Goal: Task Accomplishment & Management: Use online tool/utility

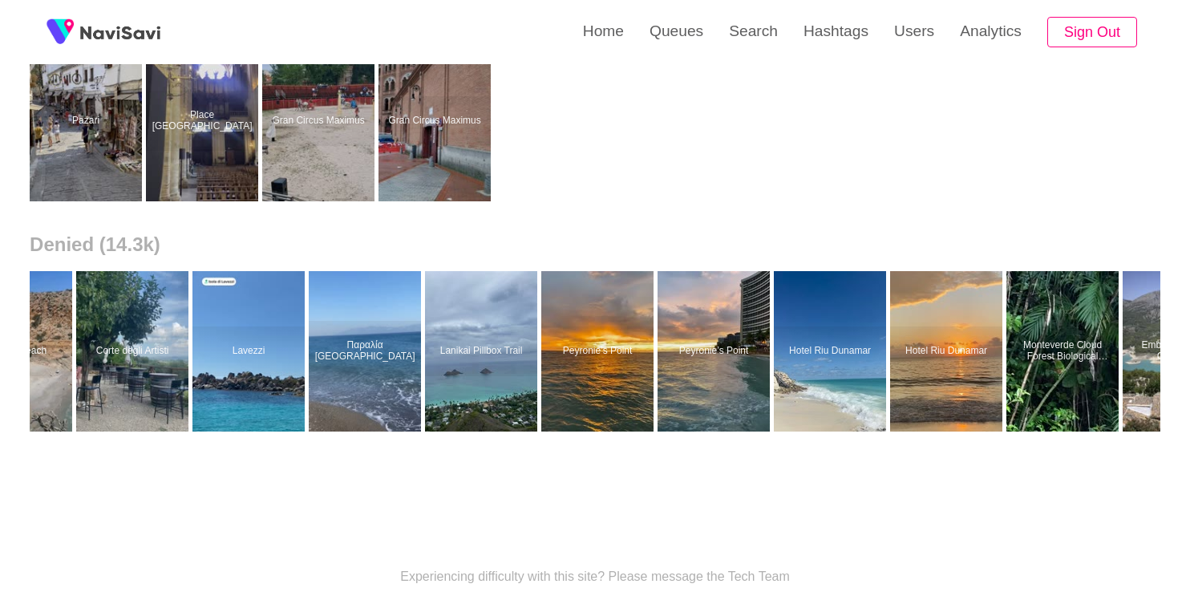
scroll to position [0, 4450]
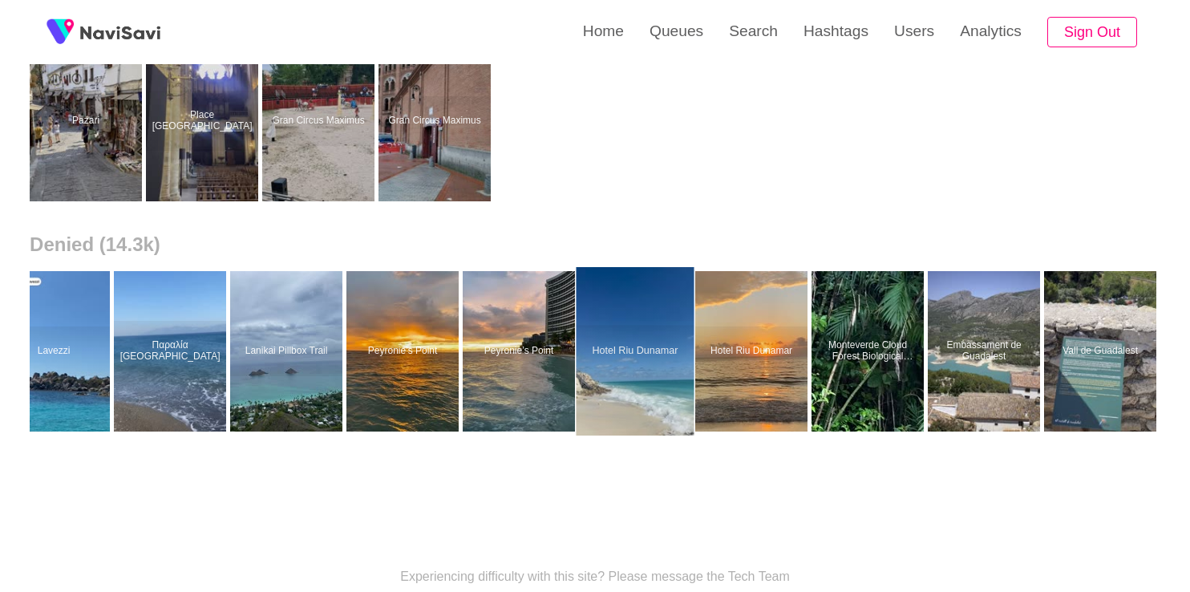
click at [618, 351] on div at bounding box center [635, 351] width 118 height 168
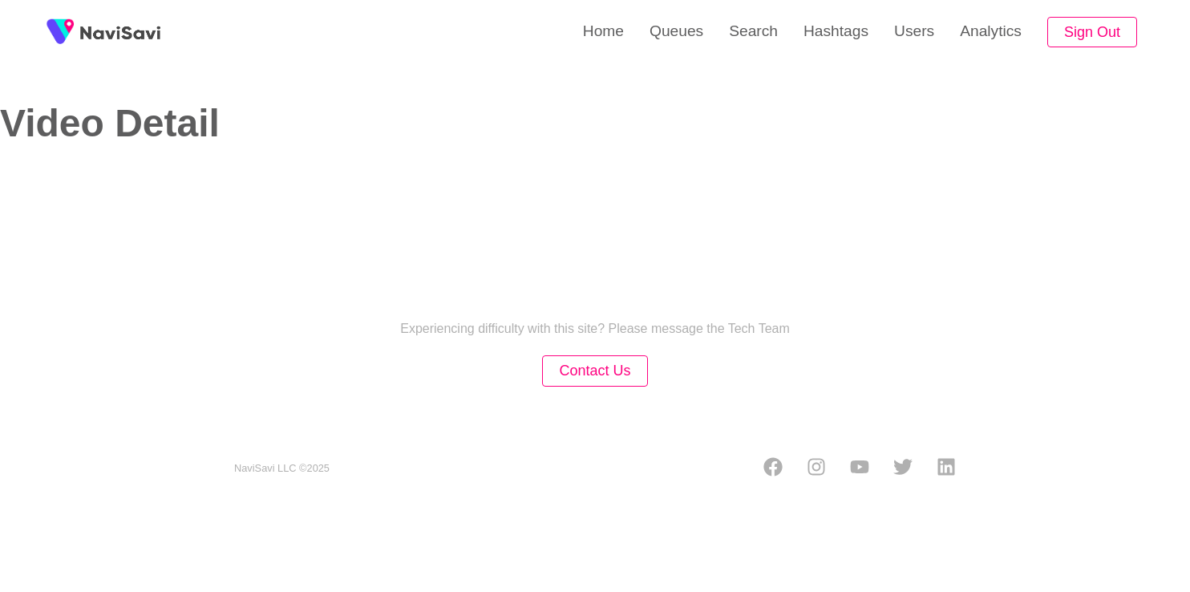
click at [625, 432] on section "NaviSavi LLC © 2025" at bounding box center [595, 453] width 802 height 56
select select "****"
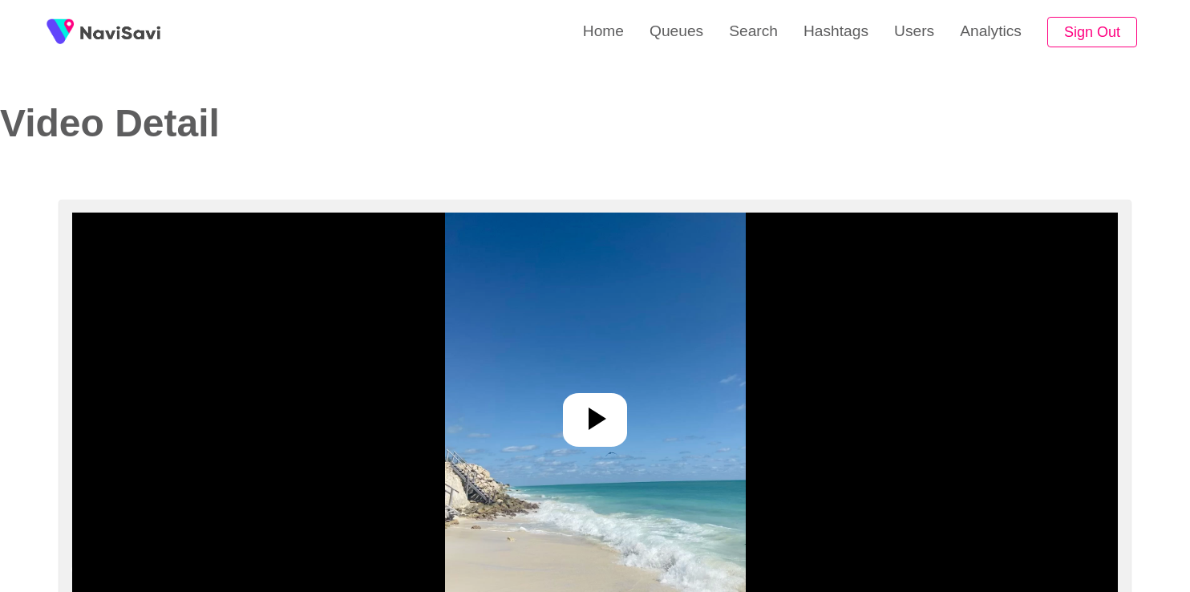
click at [617, 434] on div at bounding box center [595, 420] width 64 height 55
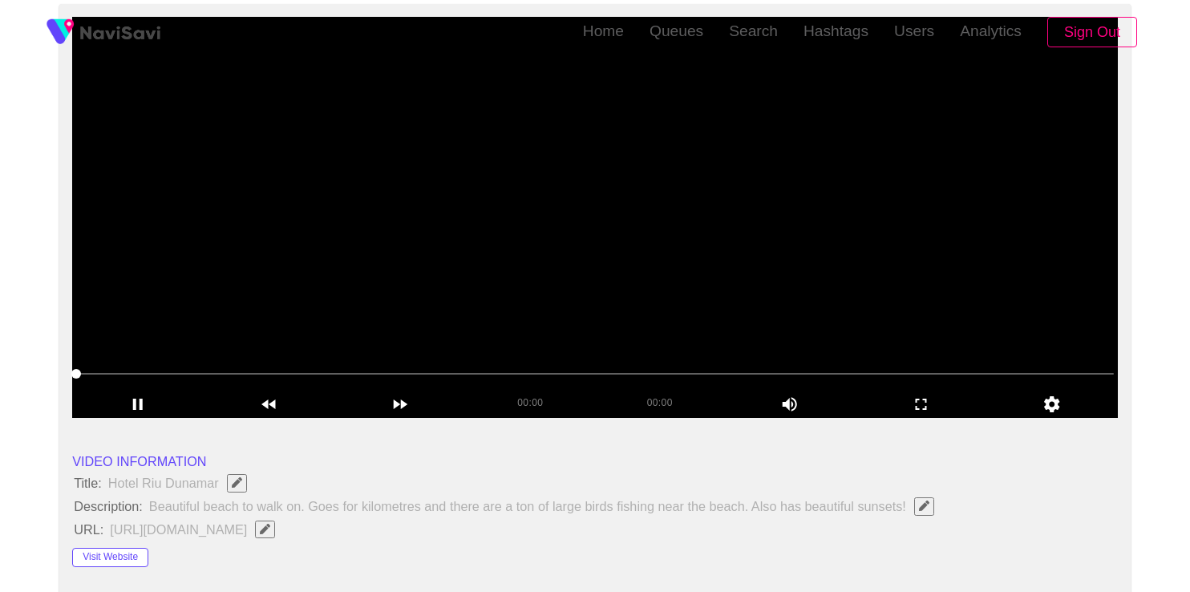
select select "**********"
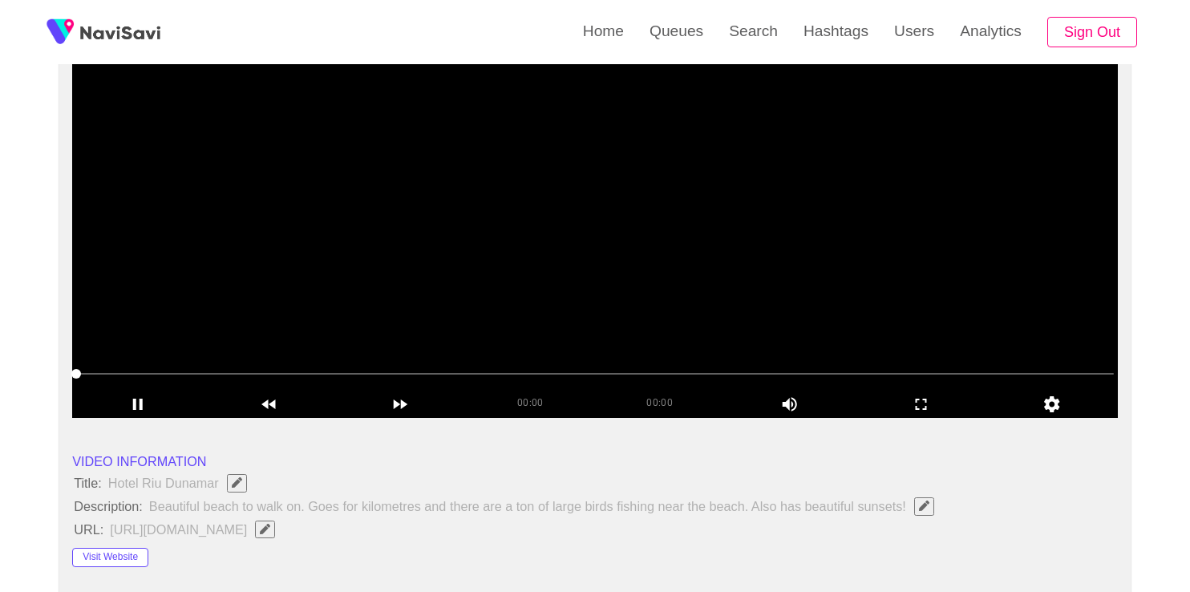
scroll to position [194, 0]
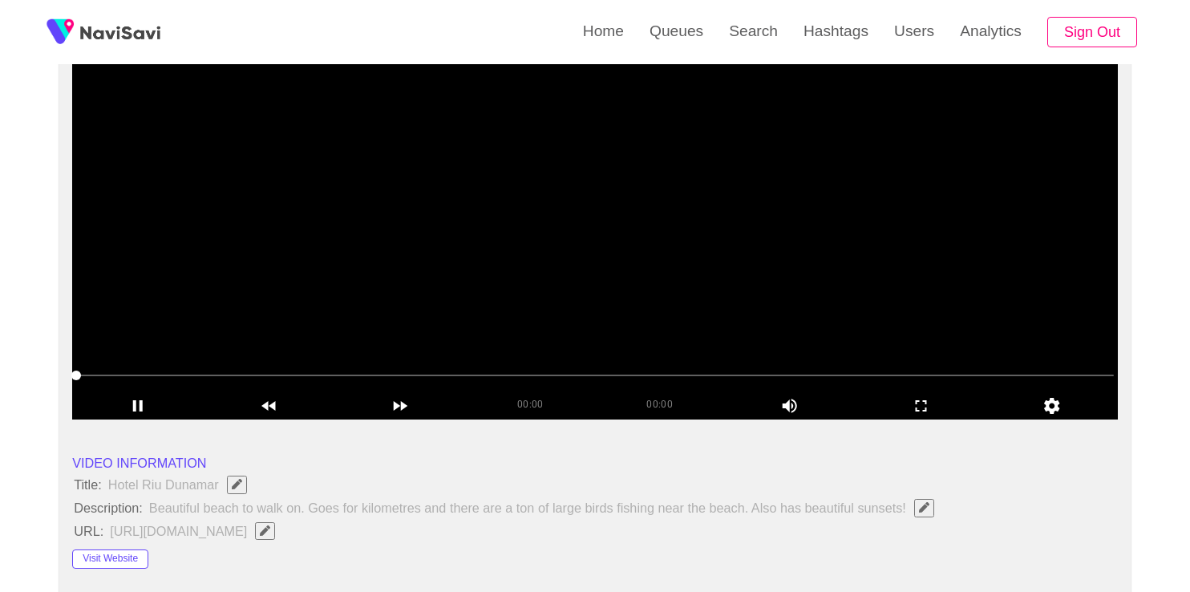
click at [532, 238] on video at bounding box center [595, 218] width 1046 height 401
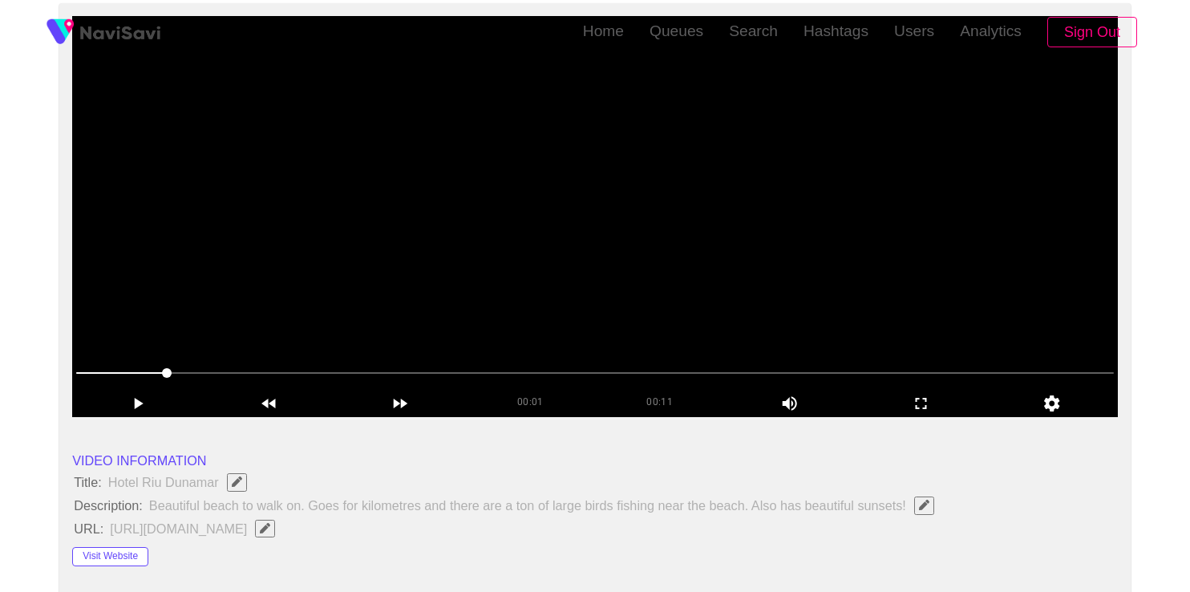
scroll to position [204, 0]
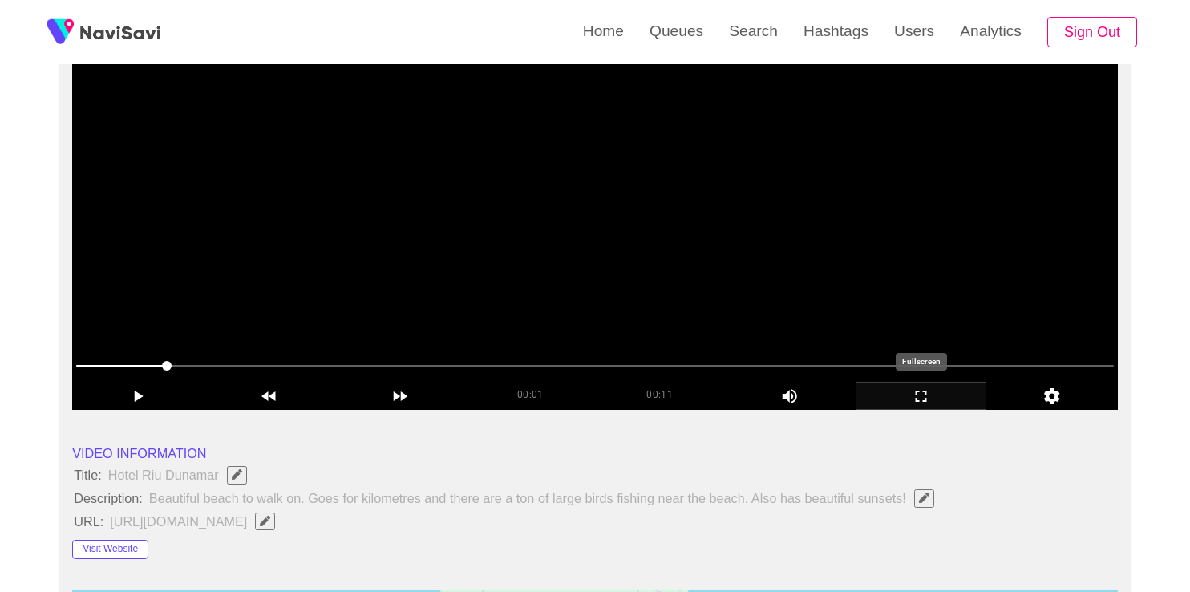
click at [921, 395] on icon "add" at bounding box center [920, 395] width 129 height 19
click at [451, 307] on video at bounding box center [595, 209] width 1046 height 401
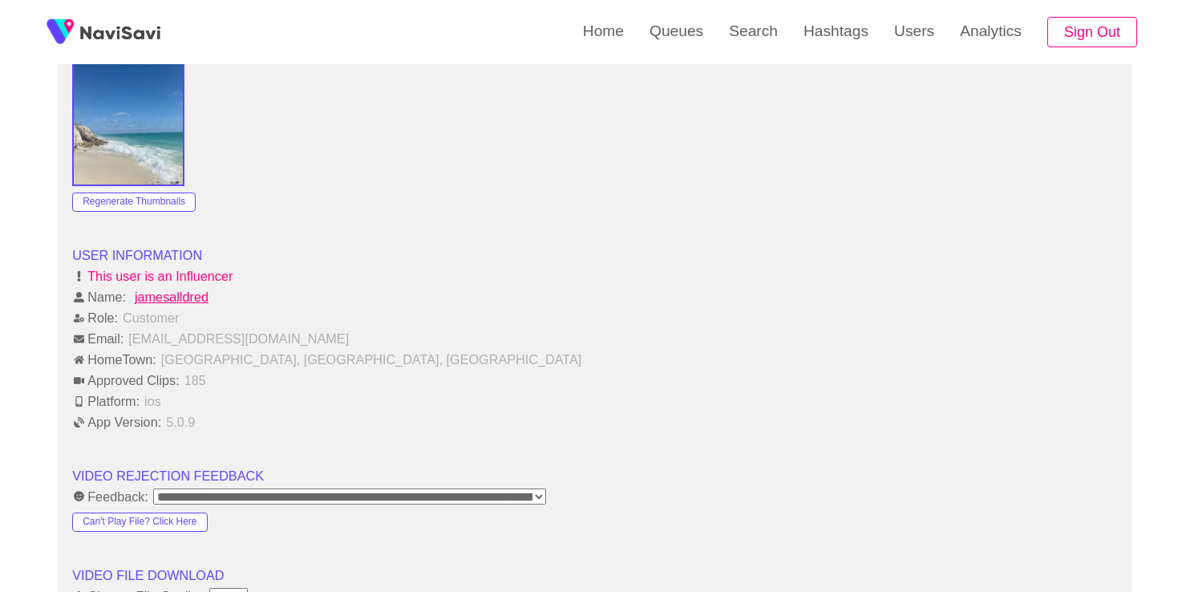
scroll to position [1701, 0]
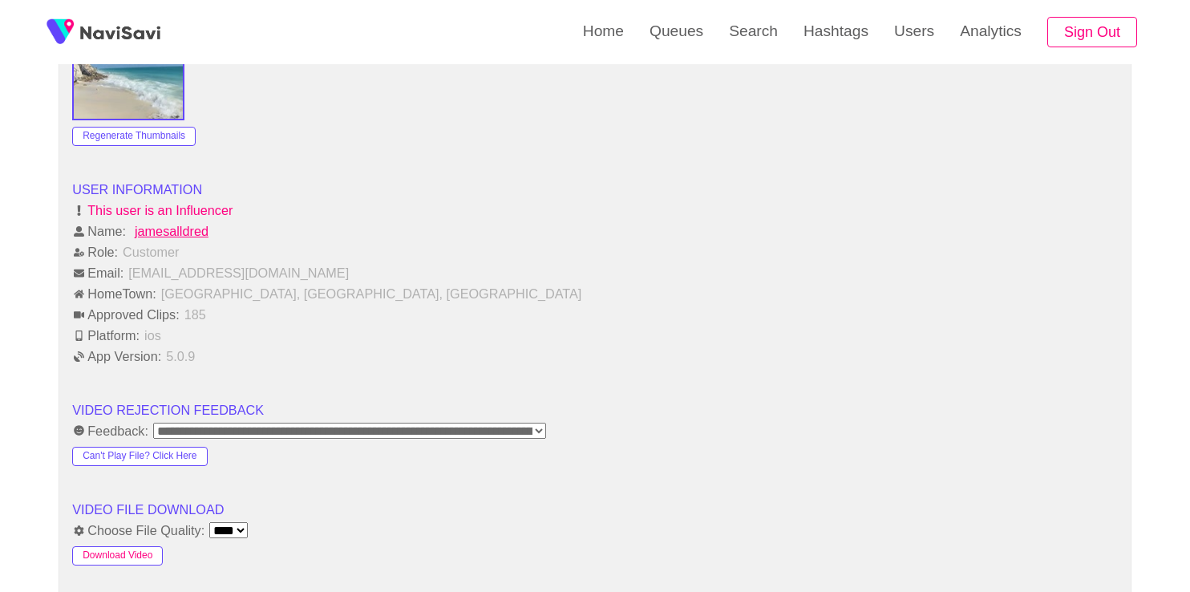
click at [136, 553] on button "Download Video" at bounding box center [117, 555] width 91 height 19
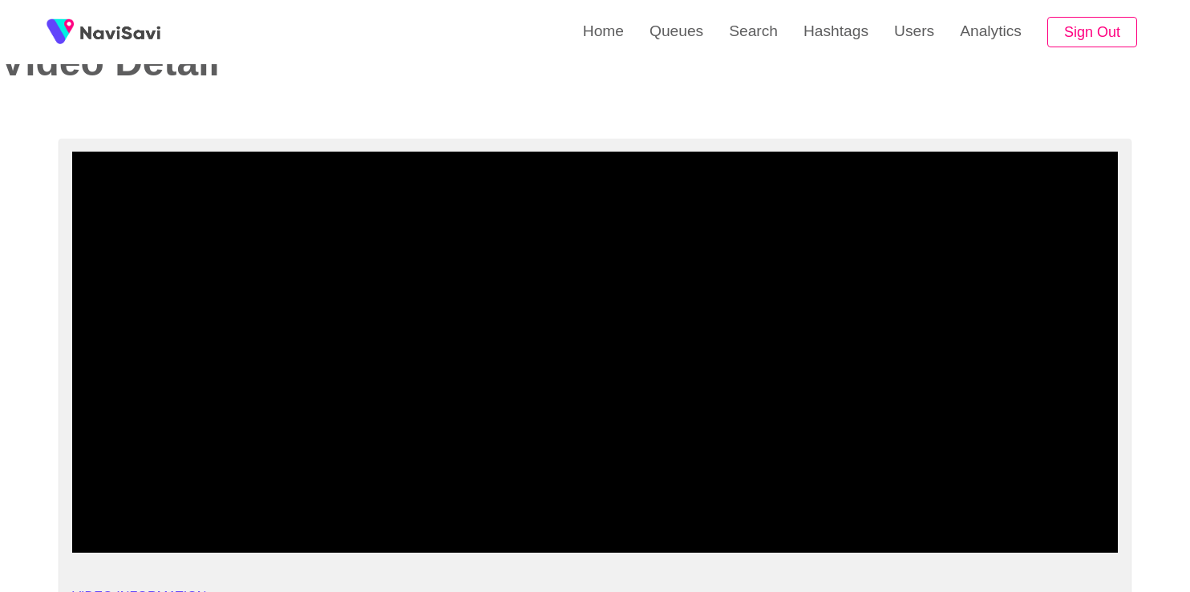
scroll to position [38, 0]
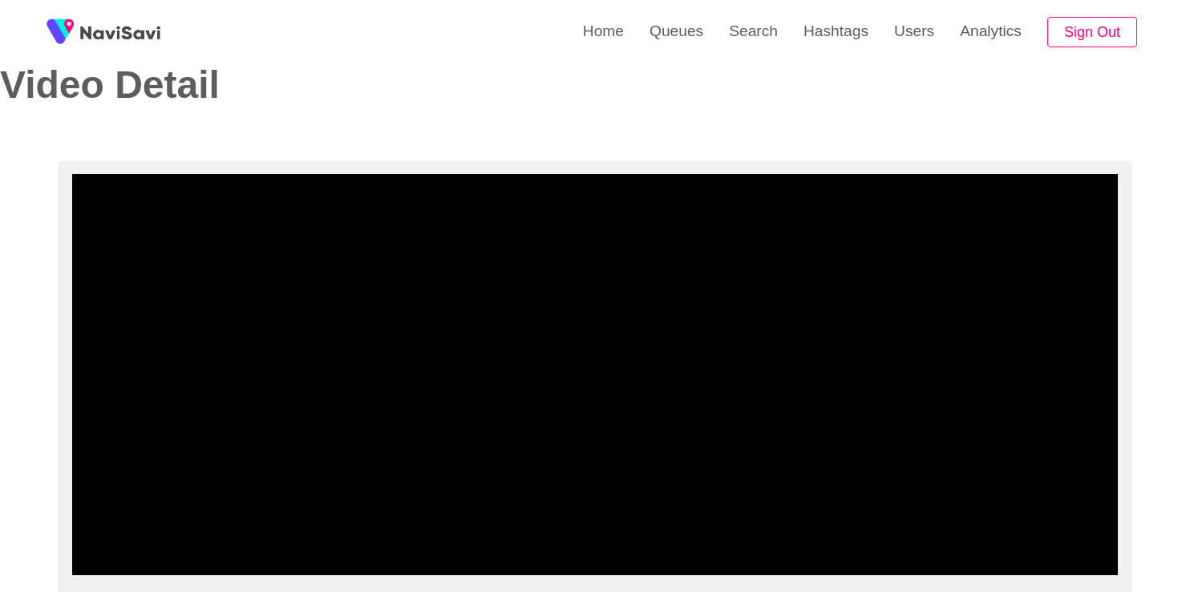
click at [109, 29] on img at bounding box center [120, 32] width 80 height 16
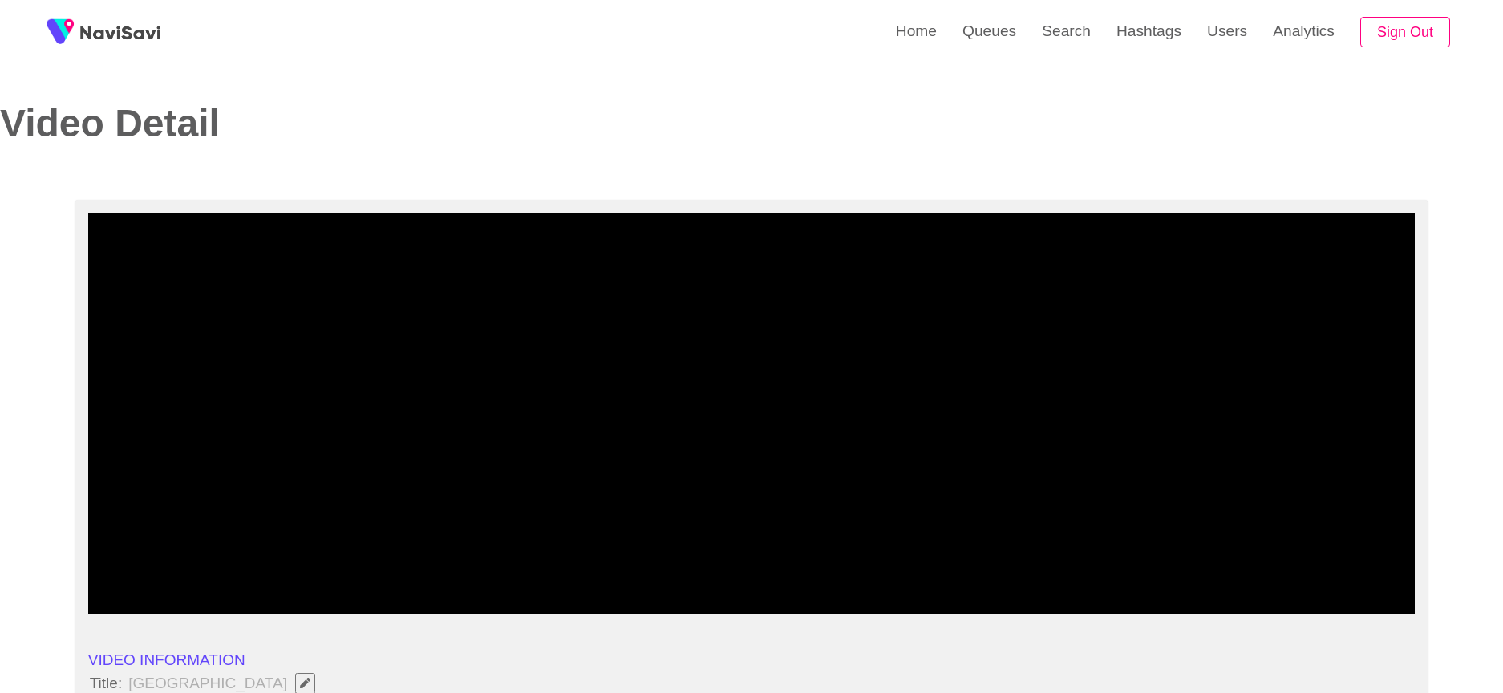
select select "****"
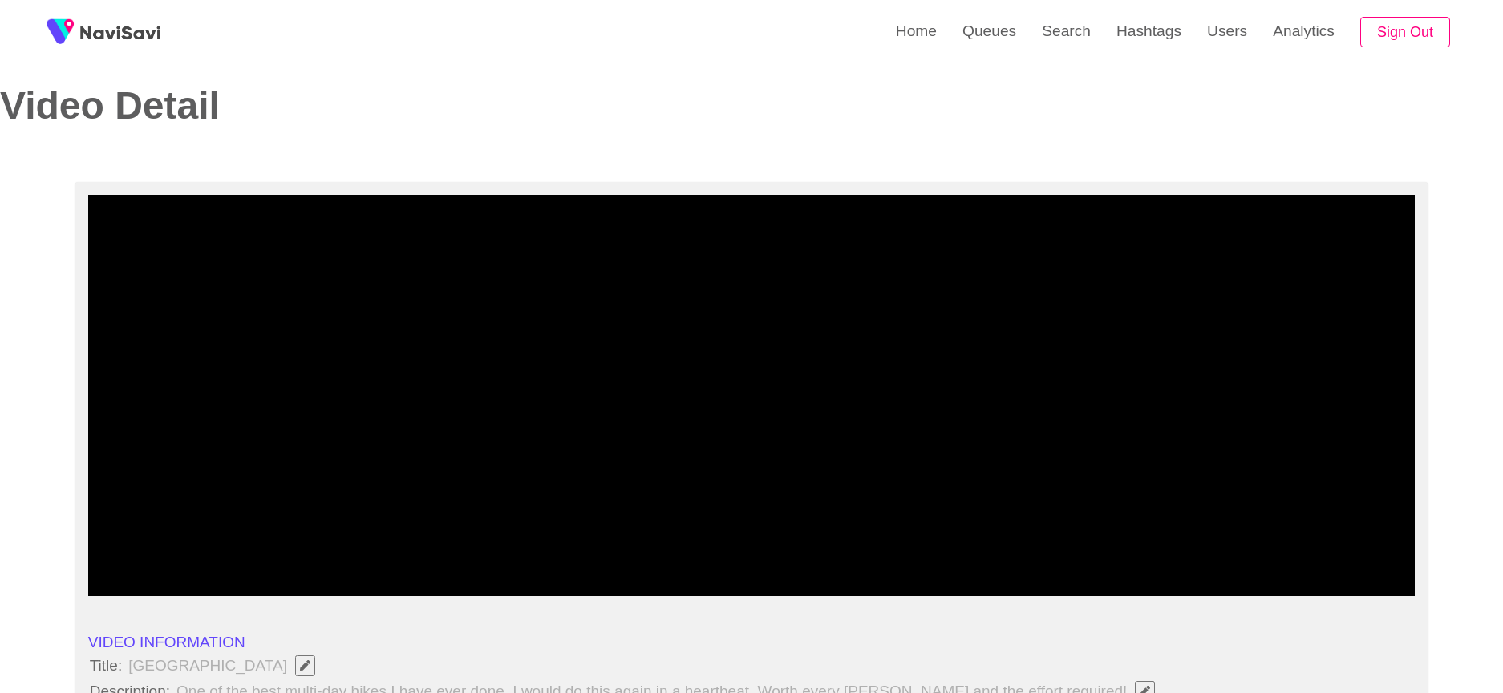
click at [83, 14] on link at bounding box center [103, 32] width 127 height 64
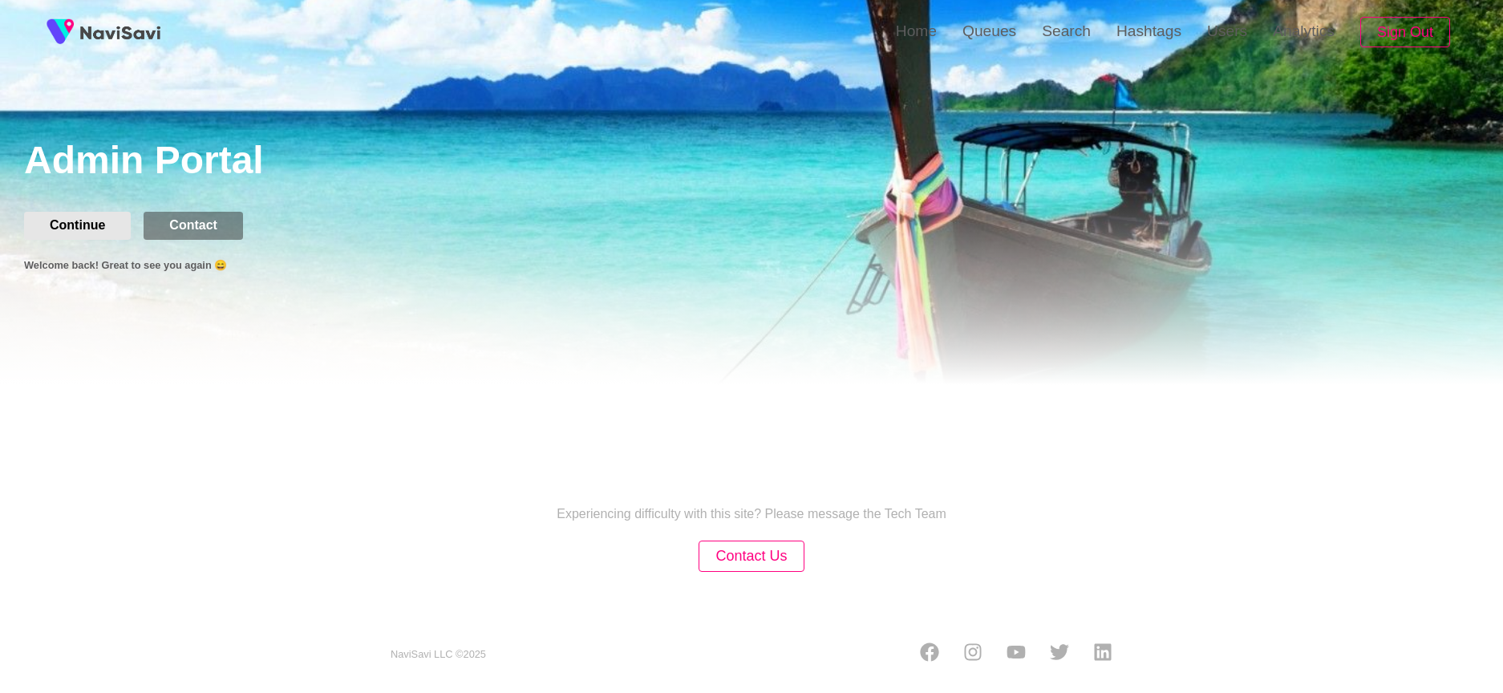
click at [87, 218] on button "Continue" at bounding box center [77, 225] width 107 height 27
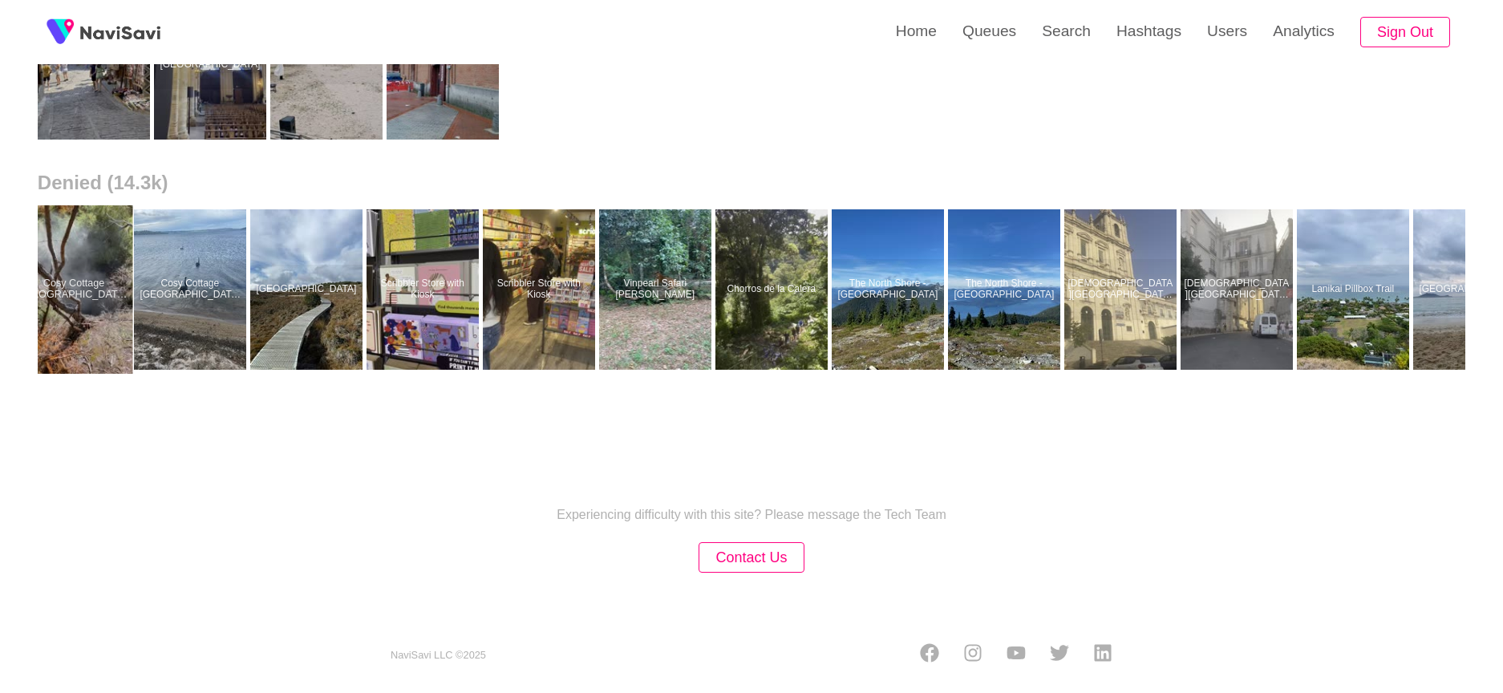
scroll to position [0, 1363]
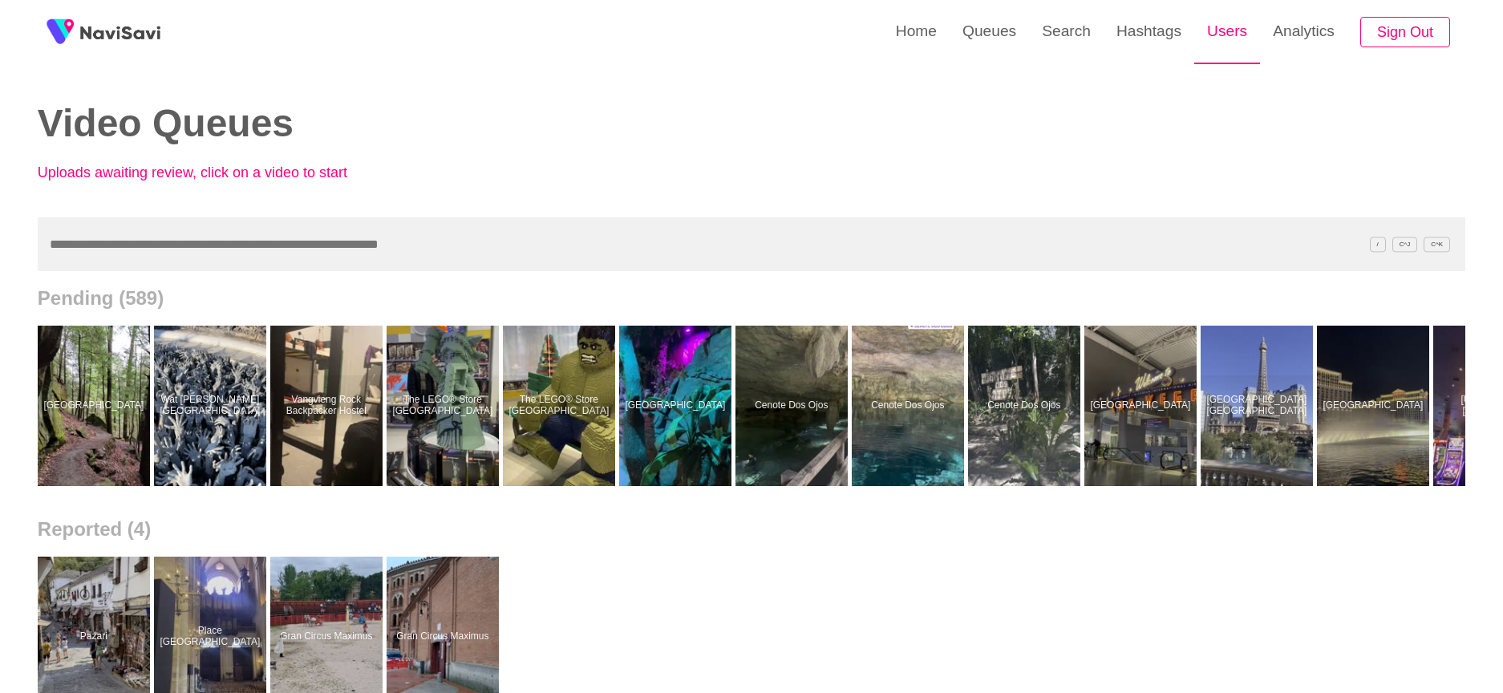
click at [1241, 43] on link "Users" at bounding box center [1227, 31] width 66 height 63
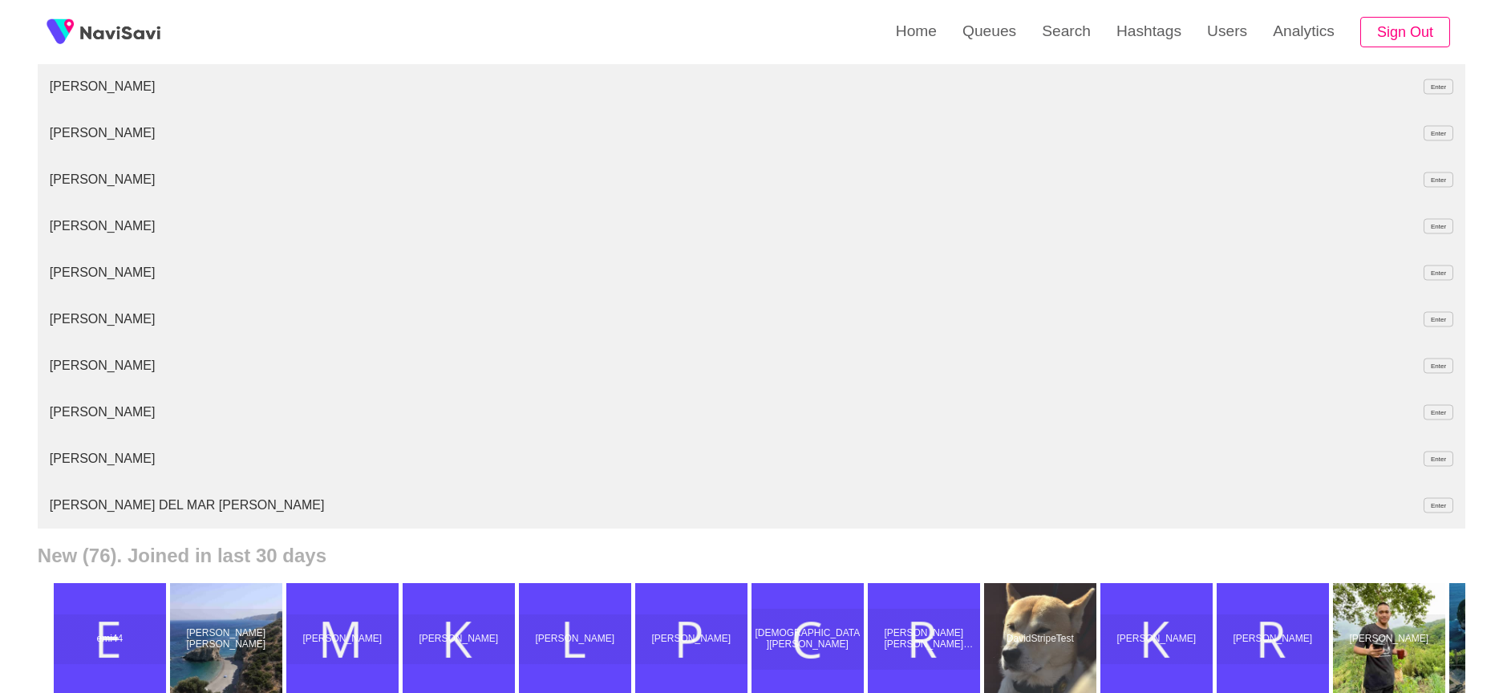
scroll to position [900, 0]
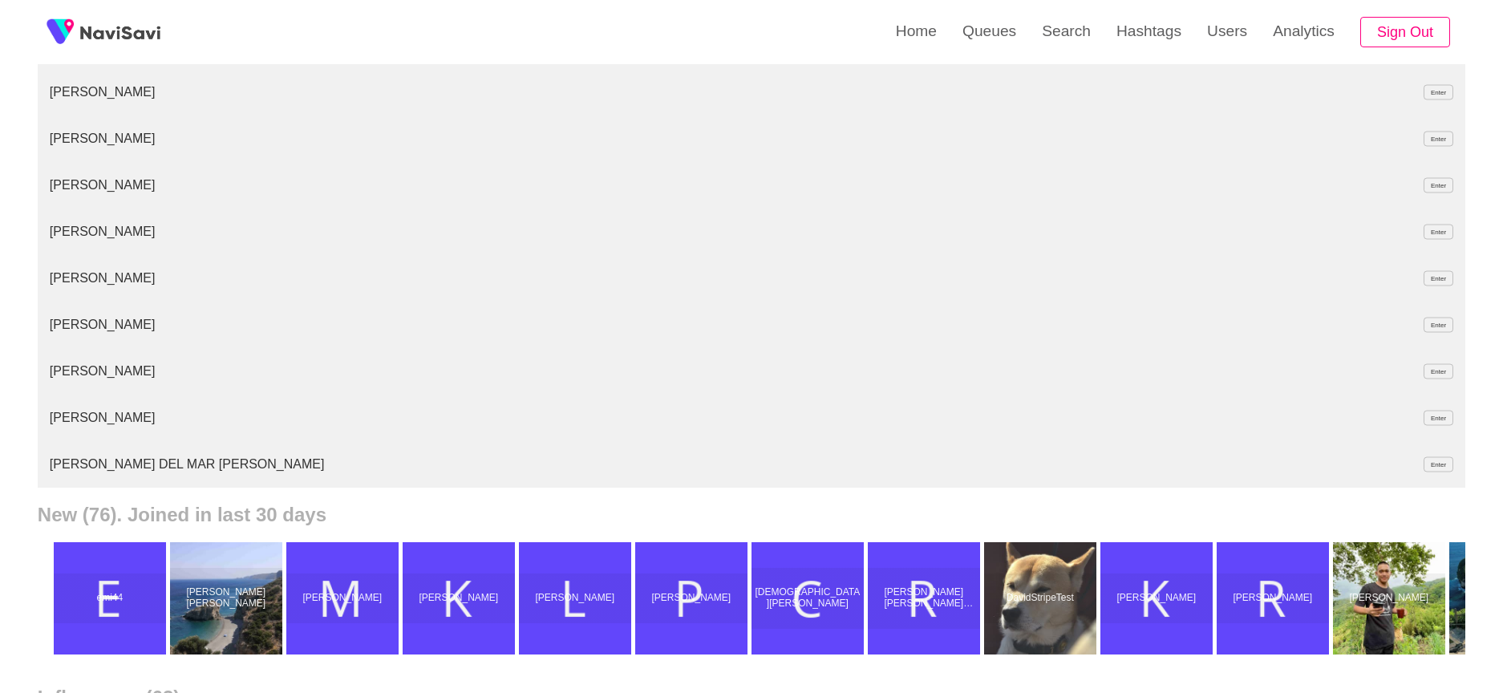
click at [96, 417] on li "Maria Jimenez Enter" at bounding box center [751, 417] width 1427 height 47
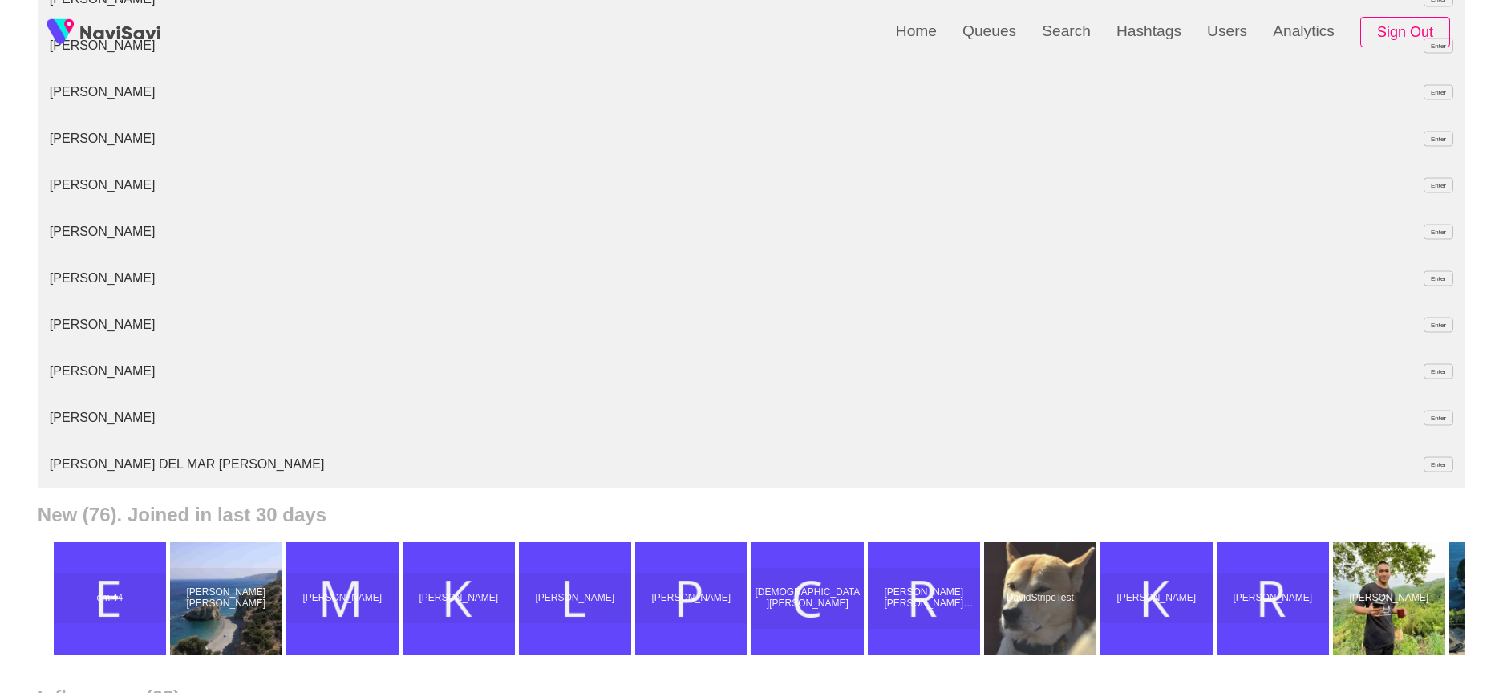
type input "*****"
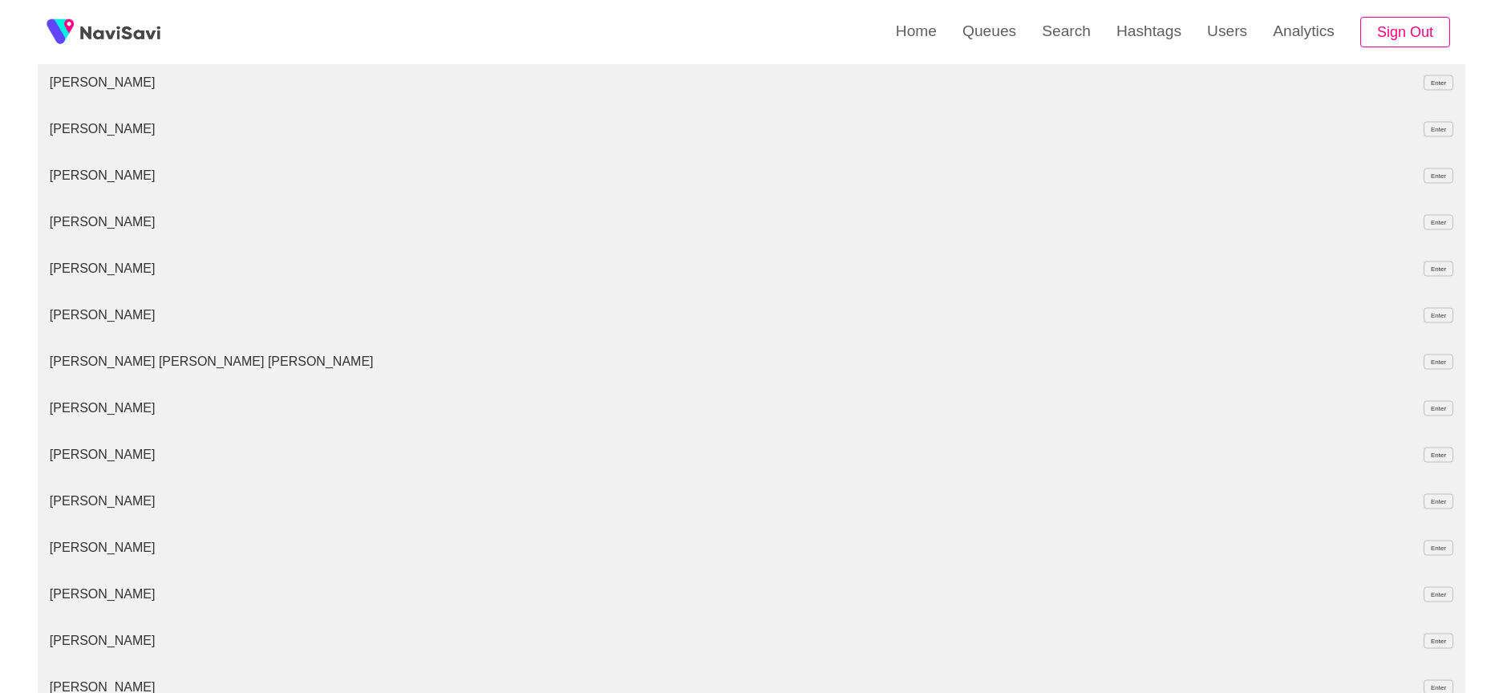
scroll to position [168, 0]
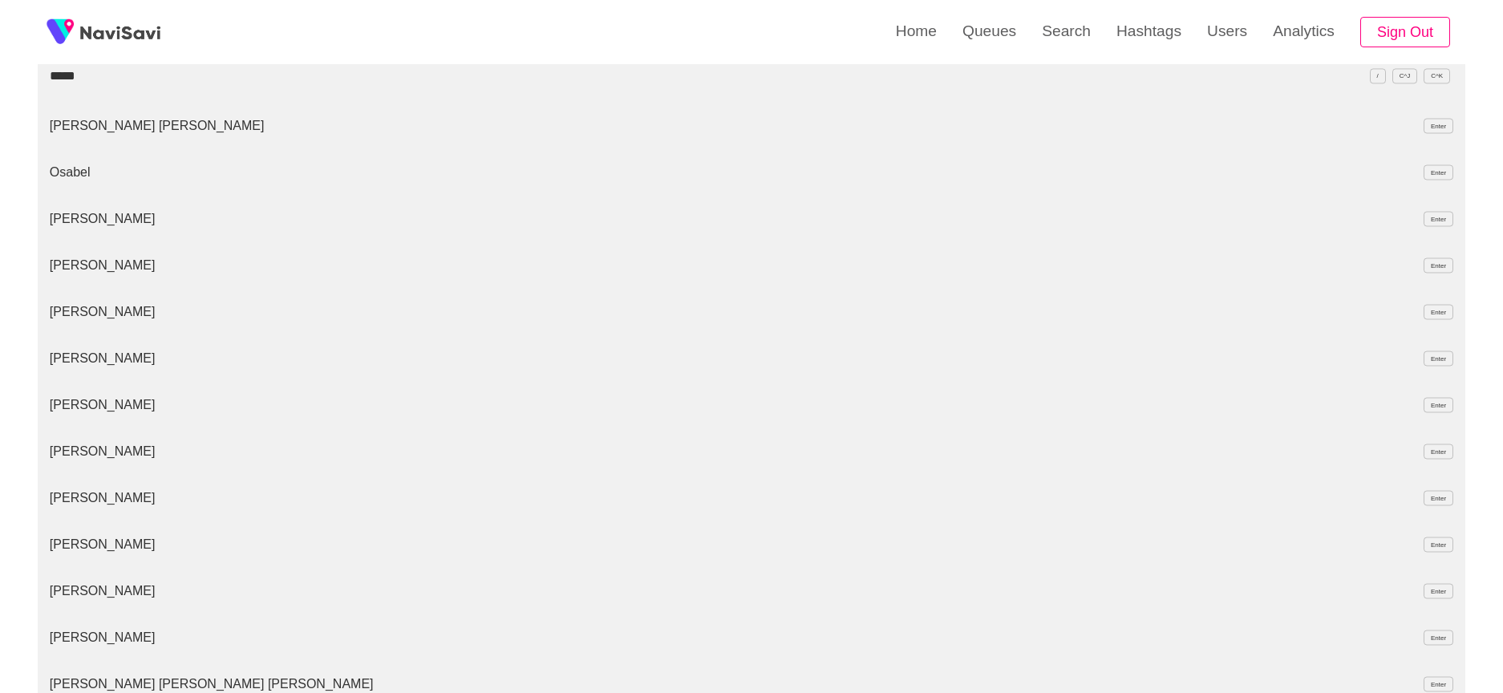
click at [149, 43] on link at bounding box center [103, 32] width 127 height 64
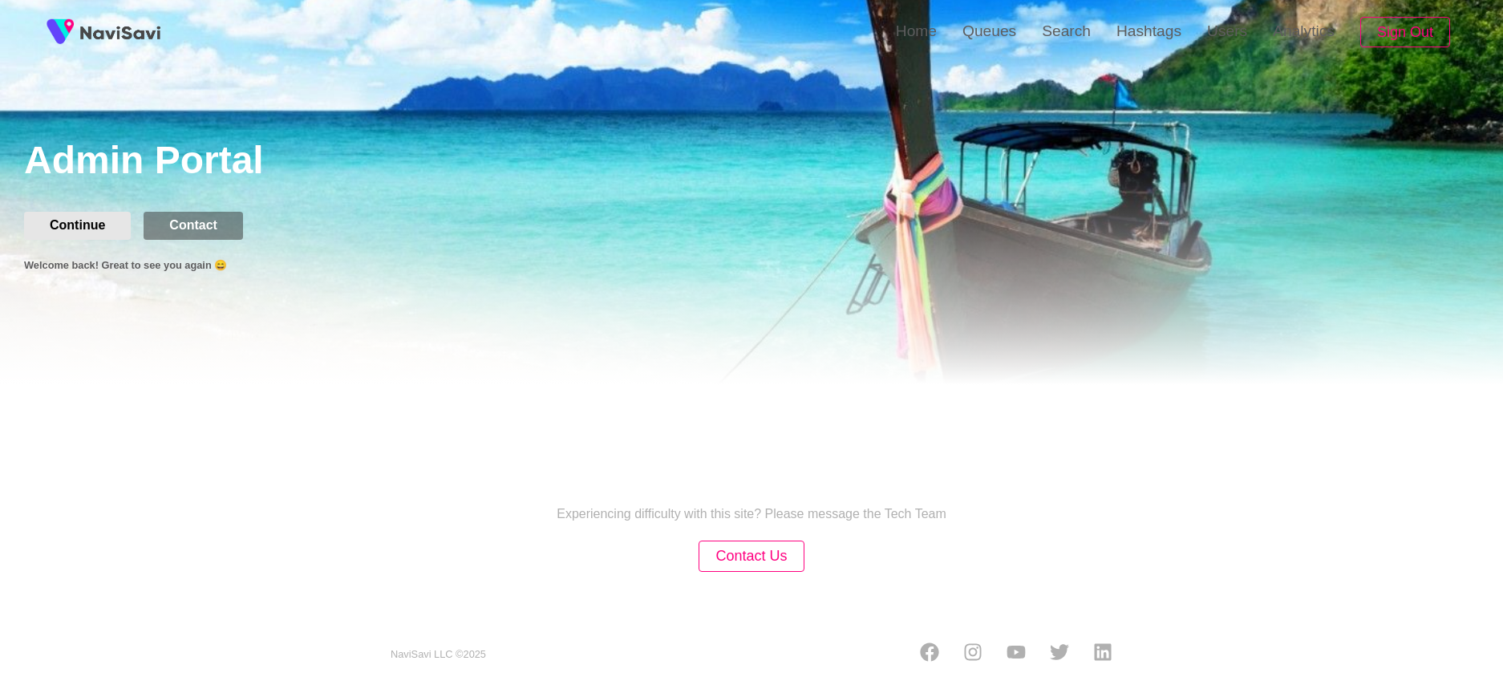
click at [91, 231] on button "Continue" at bounding box center [77, 225] width 107 height 27
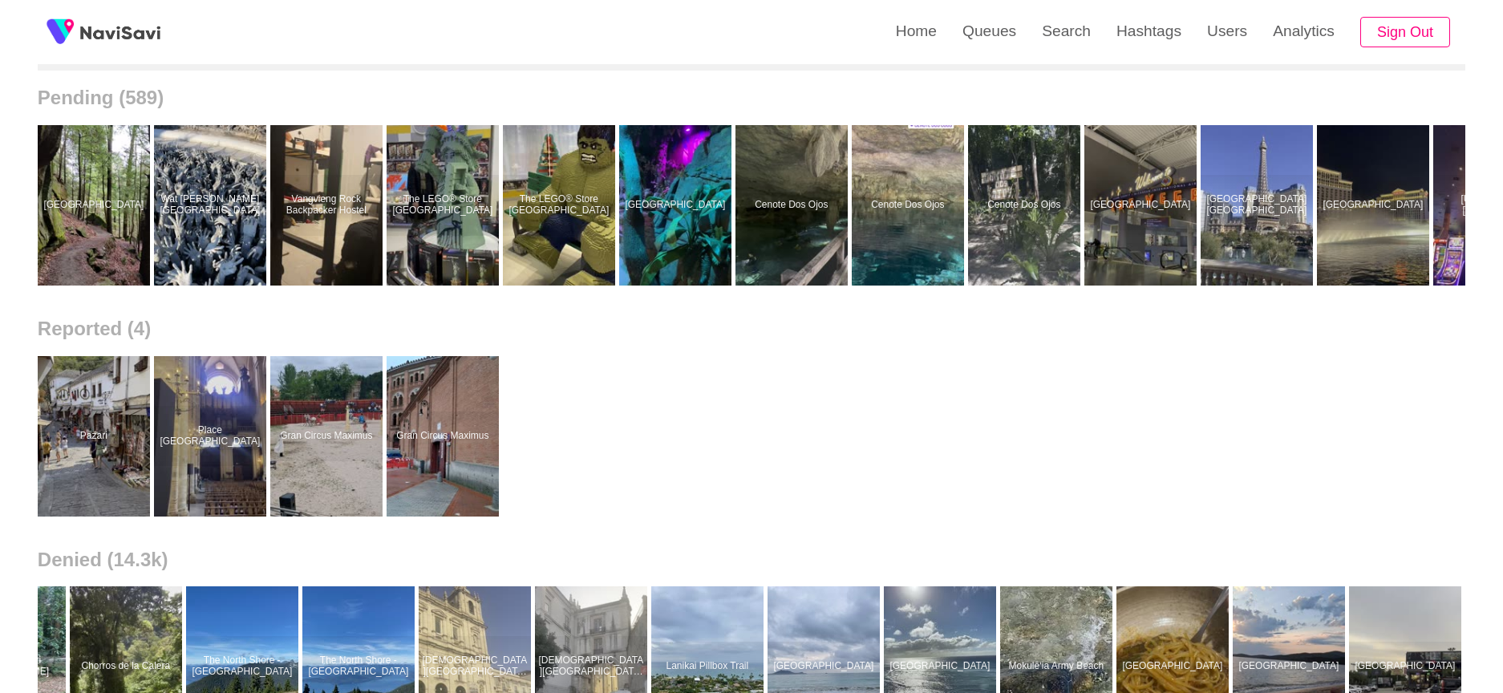
scroll to position [200, 0]
click at [1080, 47] on link "Search" at bounding box center [1066, 31] width 75 height 63
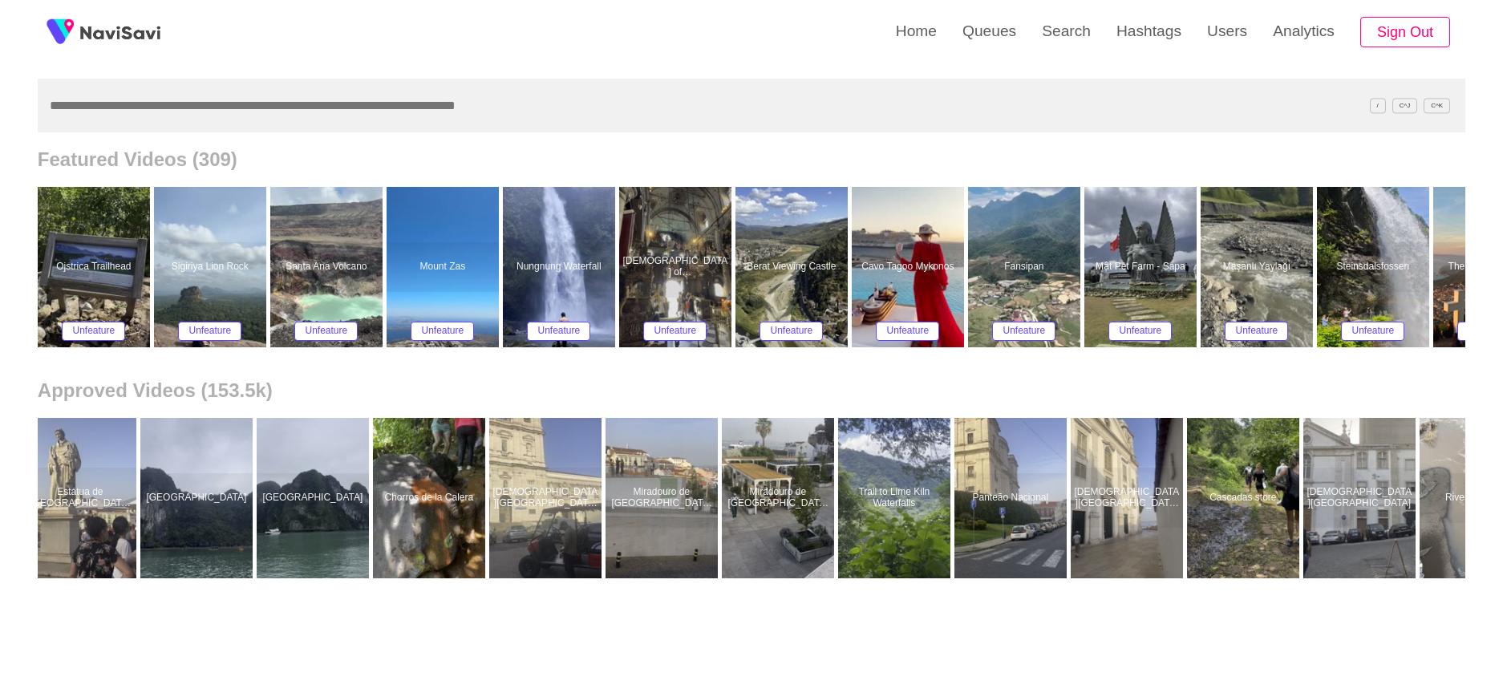
scroll to position [0, 3380]
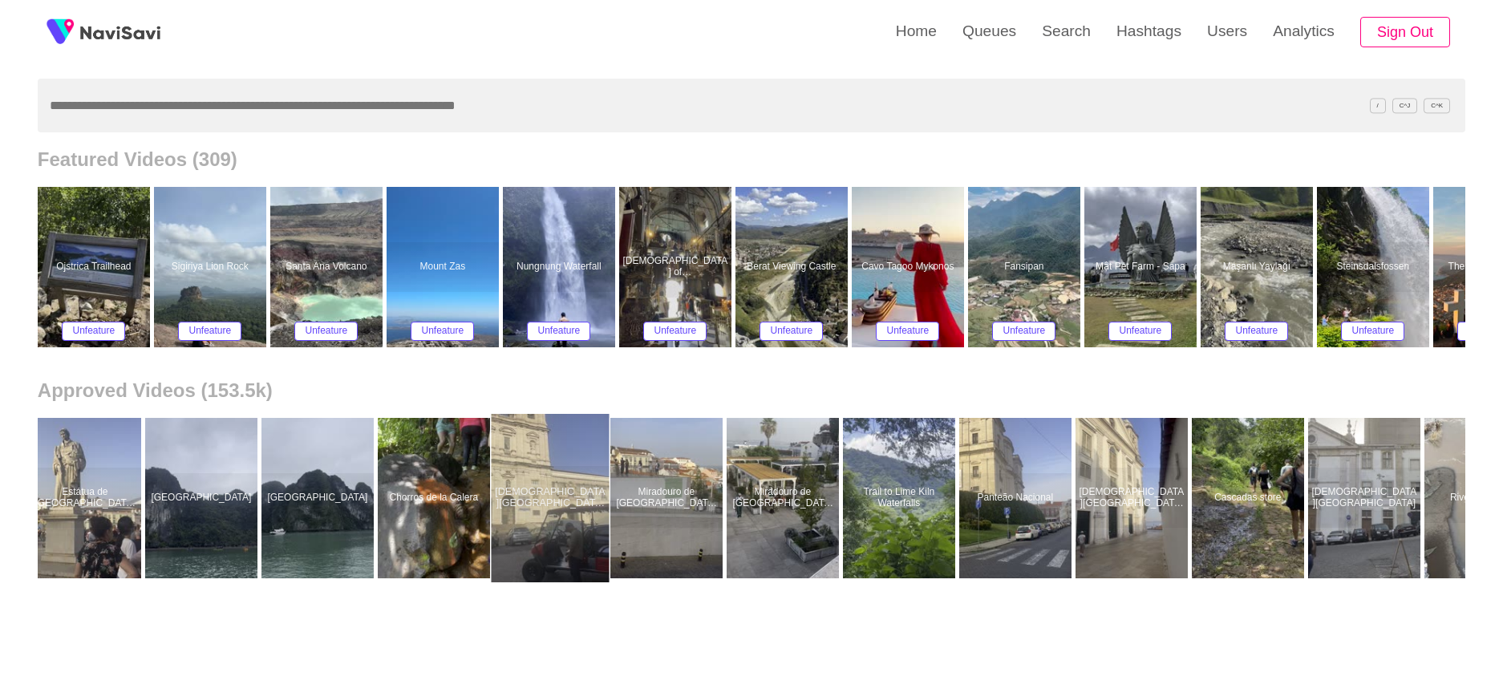
click at [556, 500] on div at bounding box center [550, 498] width 118 height 168
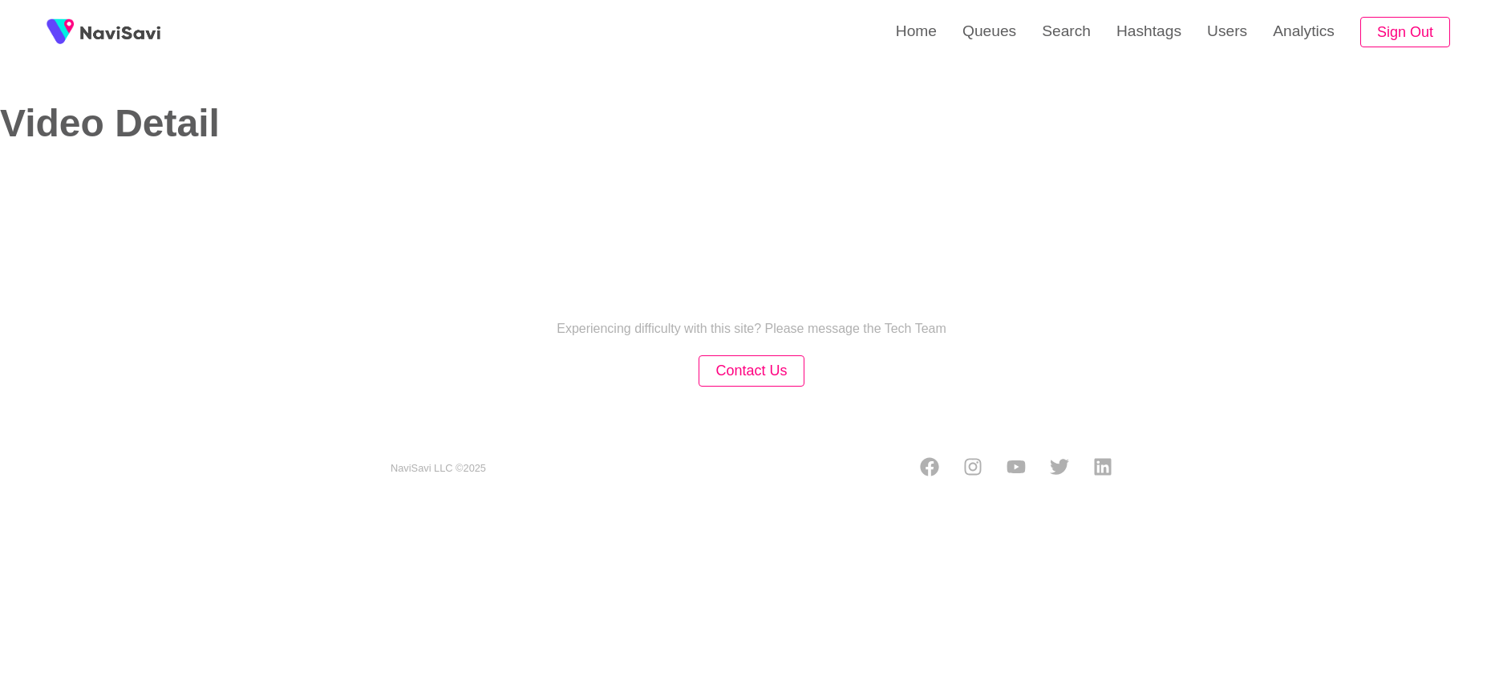
select select "**********"
select select "**"
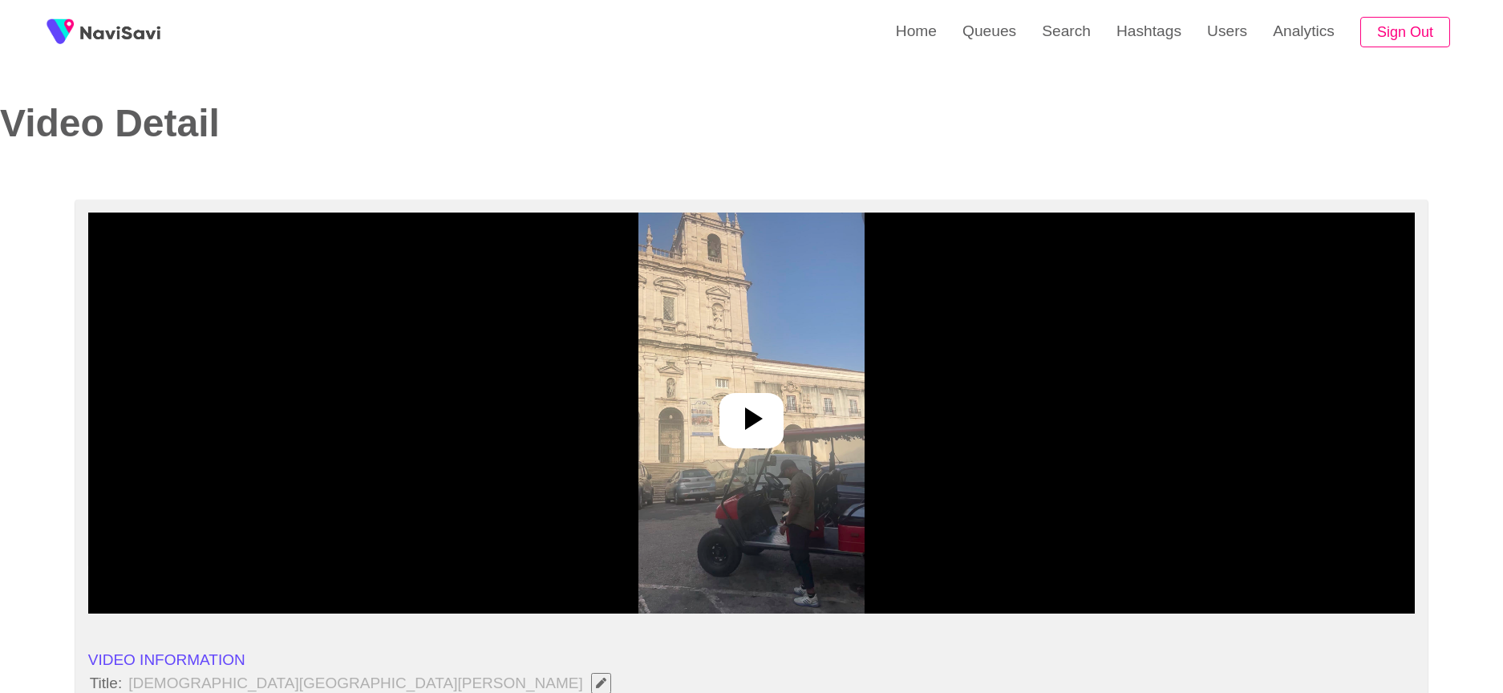
click at [644, 546] on img at bounding box center [750, 412] width 225 height 401
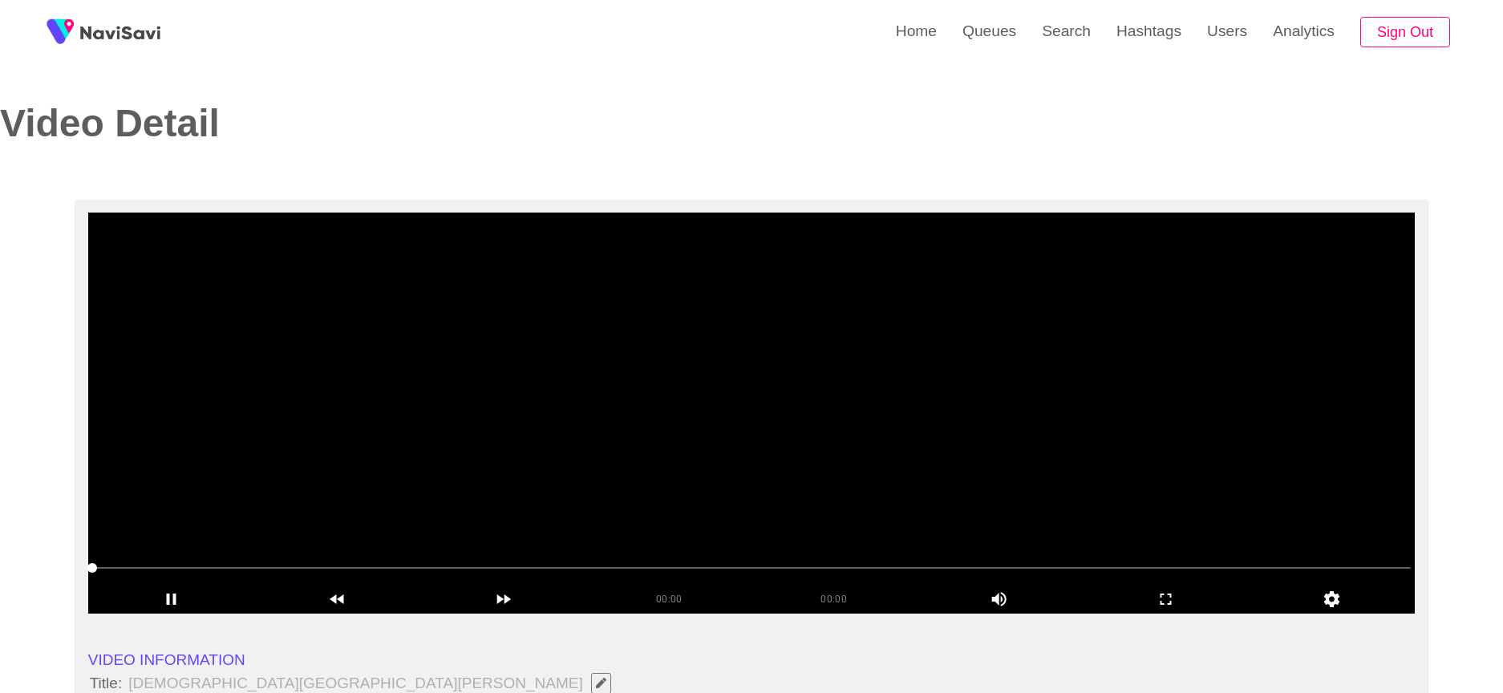
click at [644, 546] on video at bounding box center [751, 412] width 1327 height 401
click at [601, 512] on video at bounding box center [751, 412] width 1327 height 401
click at [828, 560] on span at bounding box center [751, 568] width 1319 height 26
click at [552, 473] on video at bounding box center [751, 412] width 1327 height 401
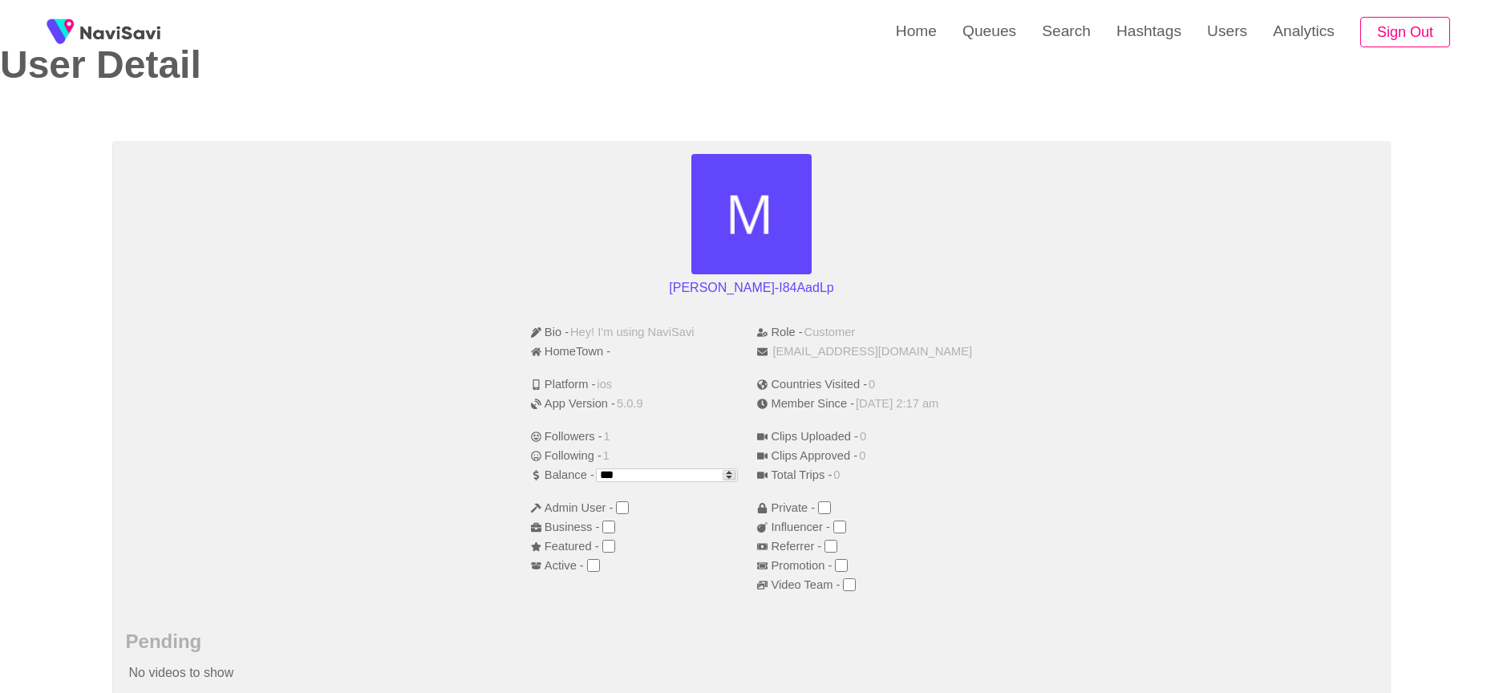
scroll to position [55, 0]
